Goal: Check status: Check status

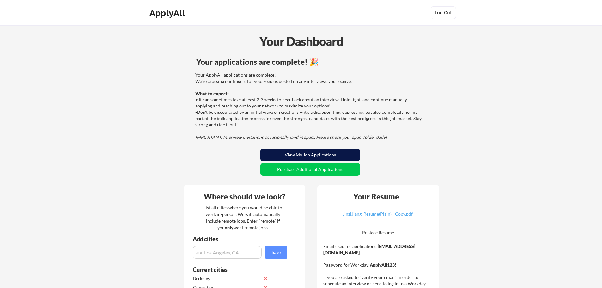
click at [329, 152] on button "View My Job Applications" at bounding box center [310, 155] width 100 height 13
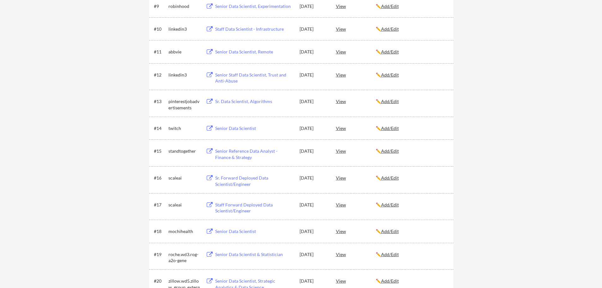
scroll to position [348, 0]
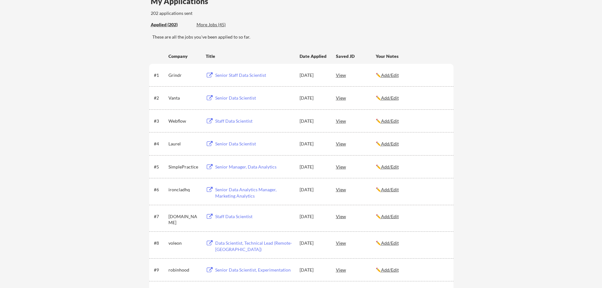
click at [226, 144] on div "Senior Data Scientist" at bounding box center [254, 144] width 78 height 6
